Goal: Task Accomplishment & Management: Manage account settings

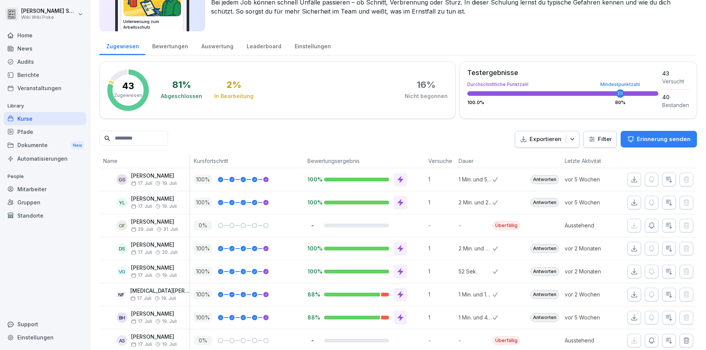
scroll to position [44, 0]
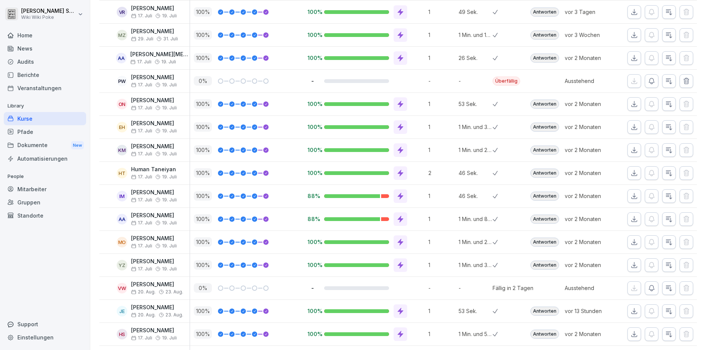
scroll to position [707, 0]
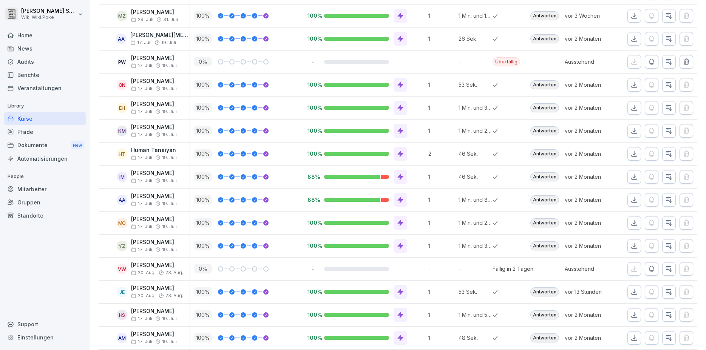
click at [143, 265] on p "[PERSON_NAME]" at bounding box center [157, 265] width 52 height 6
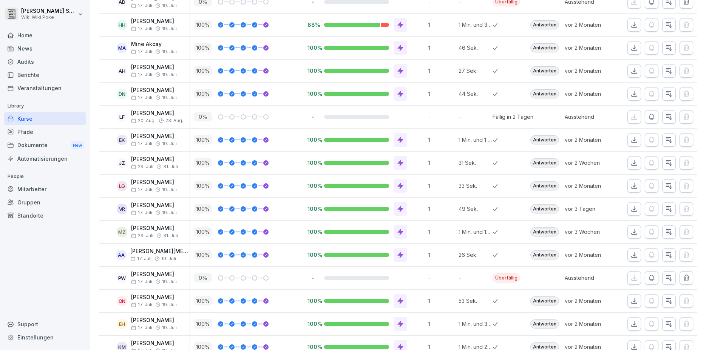
scroll to position [446, 0]
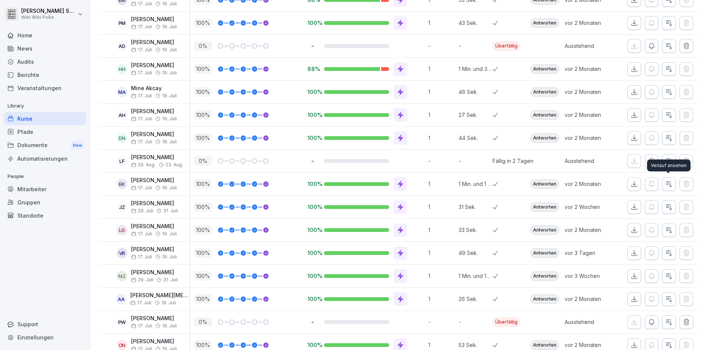
click at [667, 187] on icon "button" at bounding box center [669, 184] width 8 height 8
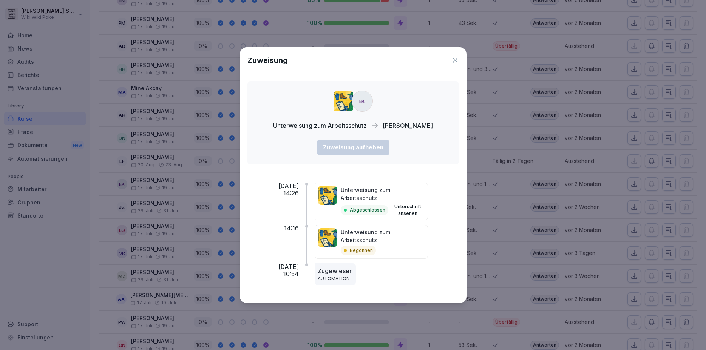
click at [421, 207] on button "Unterschrift ansehen" at bounding box center [407, 210] width 33 height 14
click at [452, 60] on icon at bounding box center [455, 61] width 8 height 8
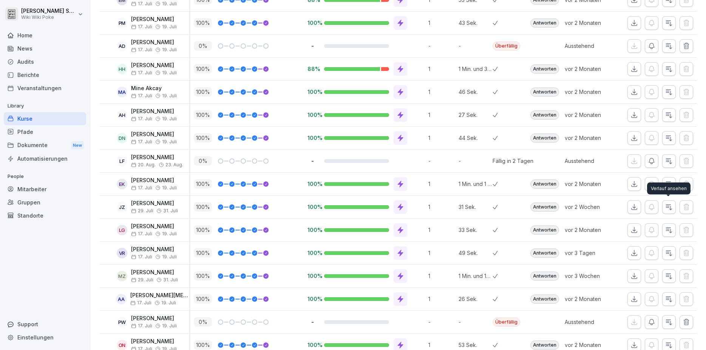
click at [665, 206] on icon "button" at bounding box center [669, 207] width 8 height 8
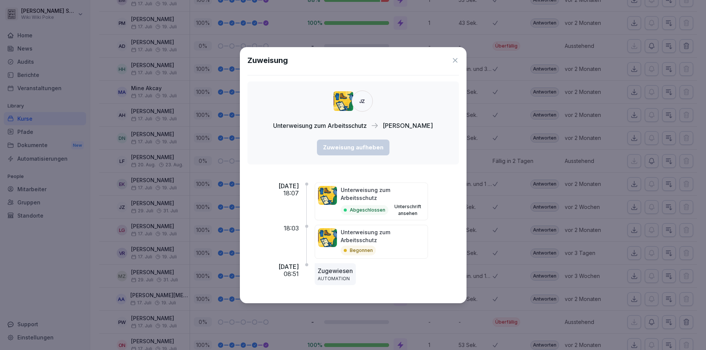
click at [418, 205] on button "Unterschrift ansehen" at bounding box center [407, 210] width 33 height 14
click at [454, 60] on icon at bounding box center [455, 61] width 8 height 8
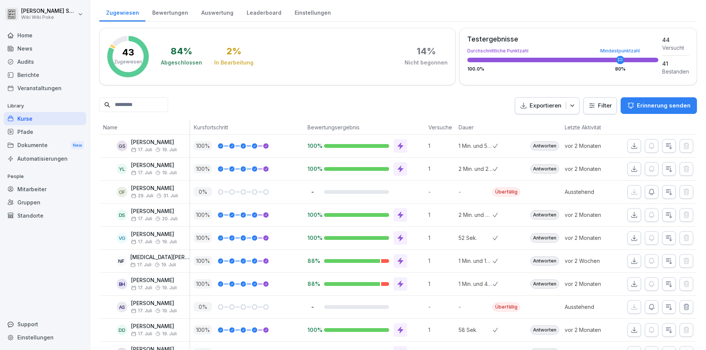
scroll to position [93, 0]
click at [32, 37] on div "Home" at bounding box center [45, 35] width 82 height 13
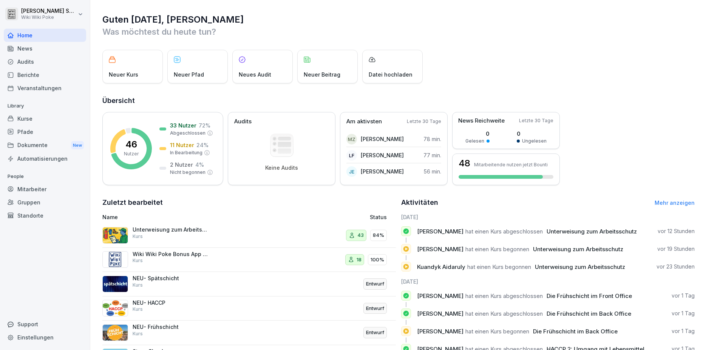
click at [36, 194] on div "Mitarbeiter" at bounding box center [45, 189] width 82 height 13
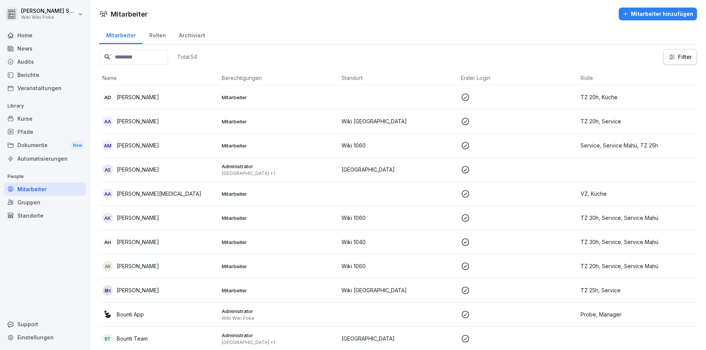
click at [135, 57] on input at bounding box center [133, 57] width 69 height 15
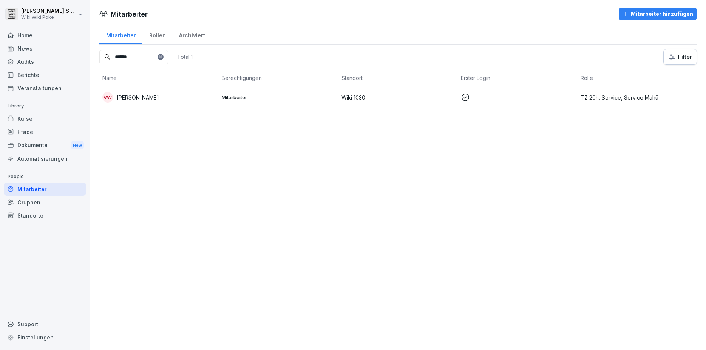
type input "******"
click at [225, 93] on td "Mitarbeiter" at bounding box center [278, 97] width 119 height 24
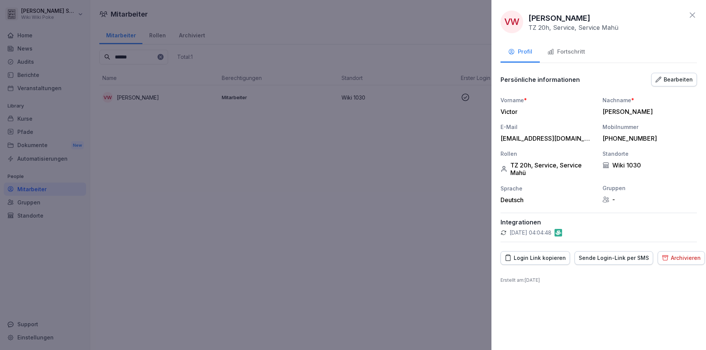
click at [576, 55] on div "Fortschritt" at bounding box center [566, 52] width 38 height 9
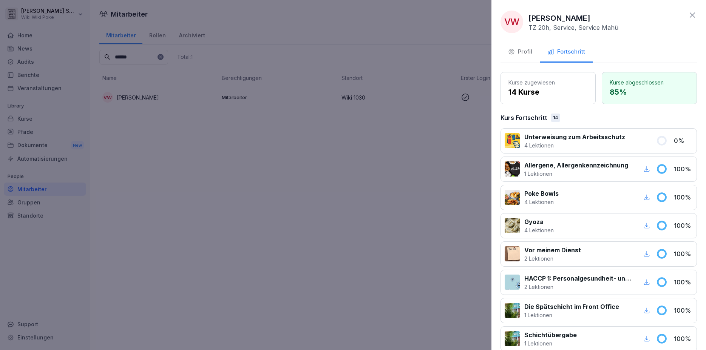
click at [689, 17] on icon at bounding box center [691, 14] width 5 height 5
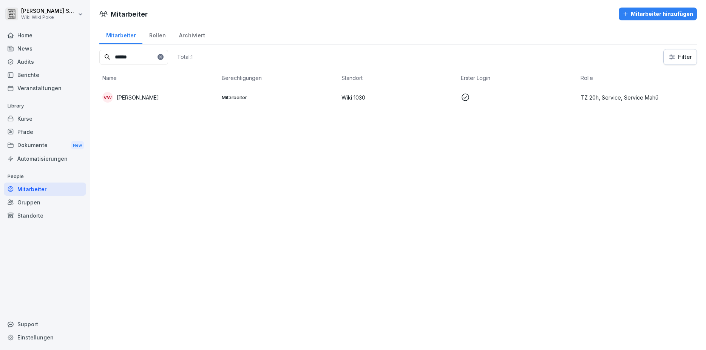
click at [22, 36] on div "Home" at bounding box center [45, 35] width 82 height 13
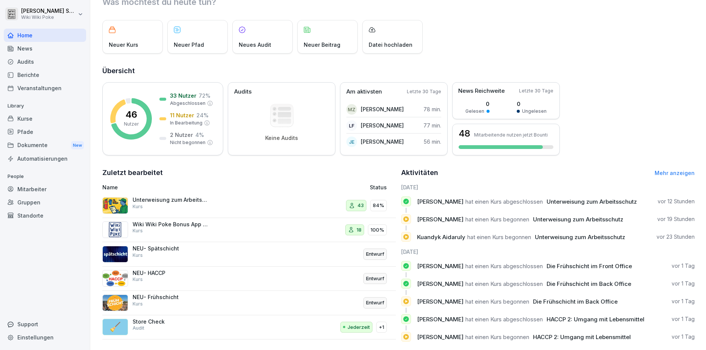
scroll to position [48, 0]
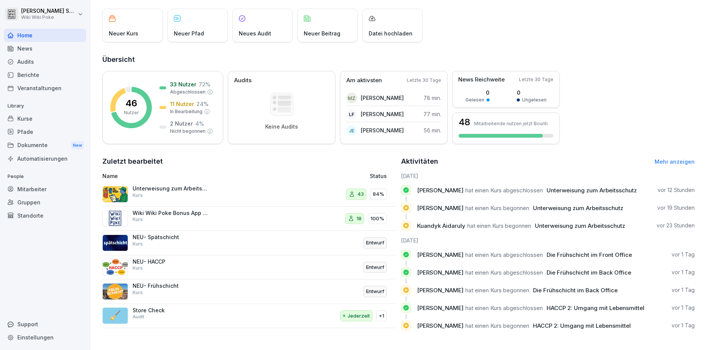
click at [152, 210] on p "Wiki Wiki Poke Bonus App (ab [DATE])" at bounding box center [170, 213] width 75 height 7
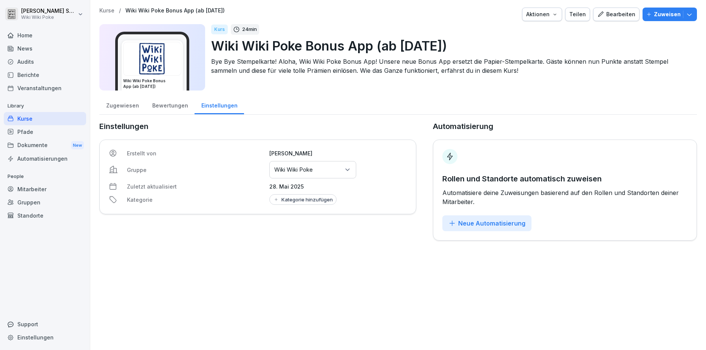
click at [608, 13] on div "Bearbeiten" at bounding box center [616, 14] width 38 height 8
